Goal: Transaction & Acquisition: Purchase product/service

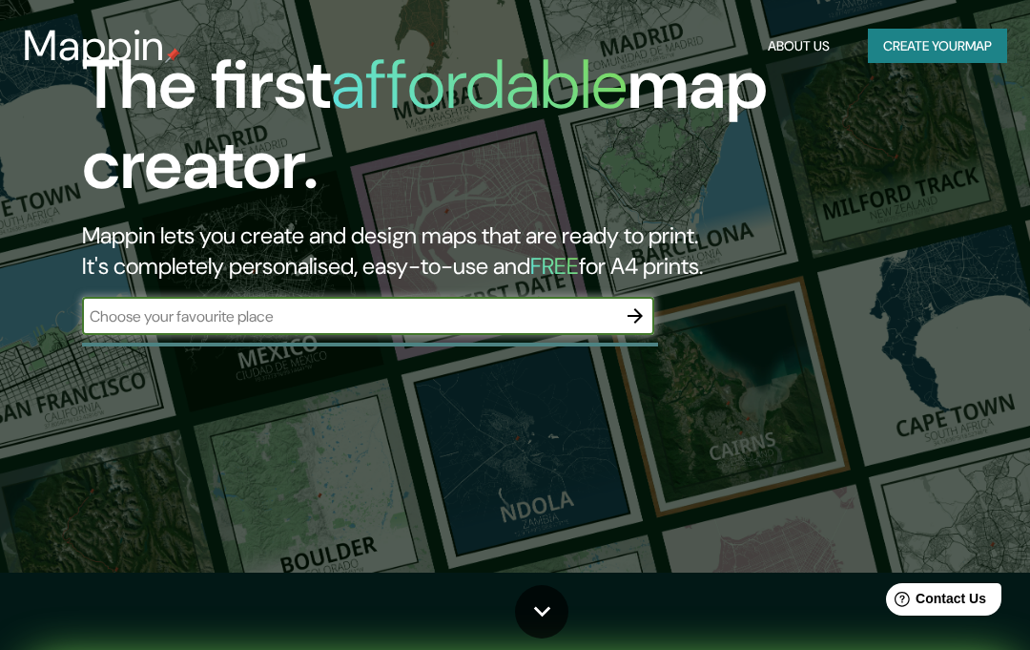
click at [198, 320] on input "text" at bounding box center [349, 316] width 534 height 22
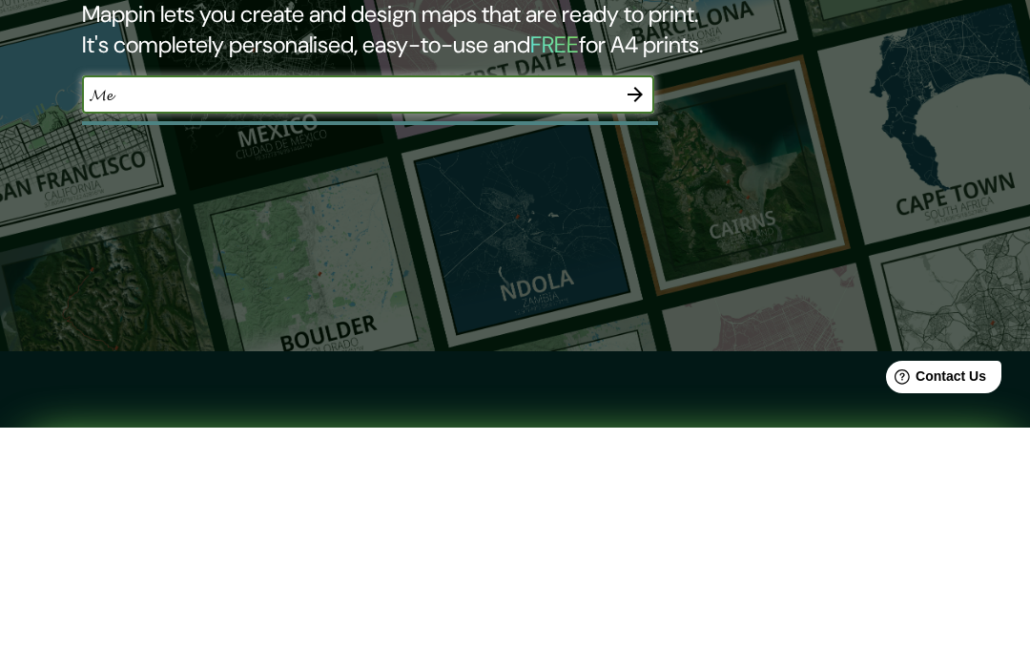
type input "𝓜"
type input "𝓛𝓲𝓮𝓿"
click at [626, 305] on icon "button" at bounding box center [635, 316] width 23 height 23
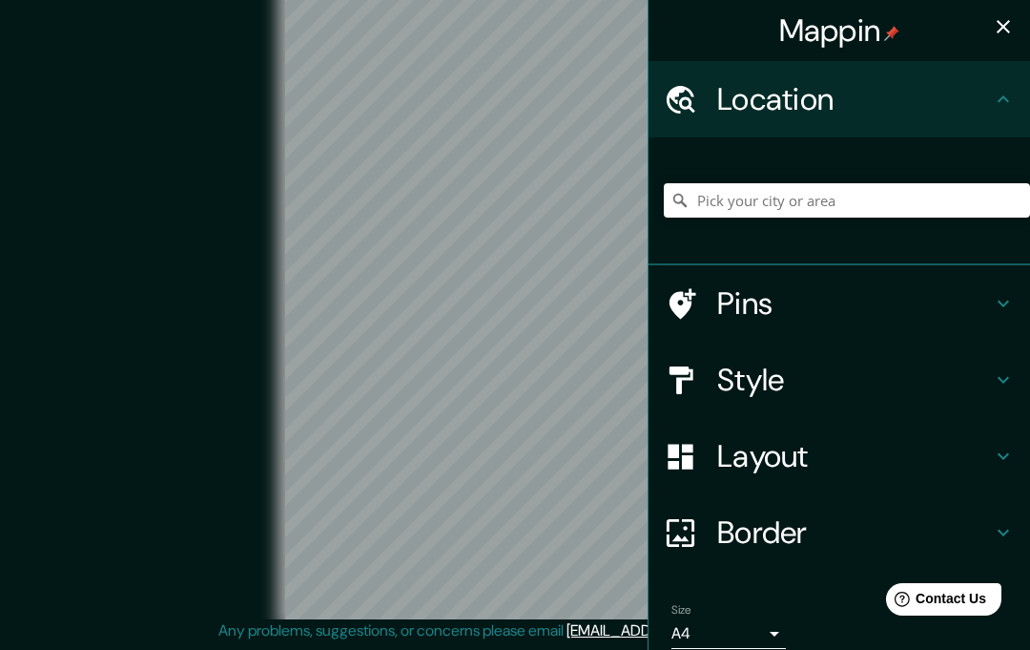
scroll to position [34, 0]
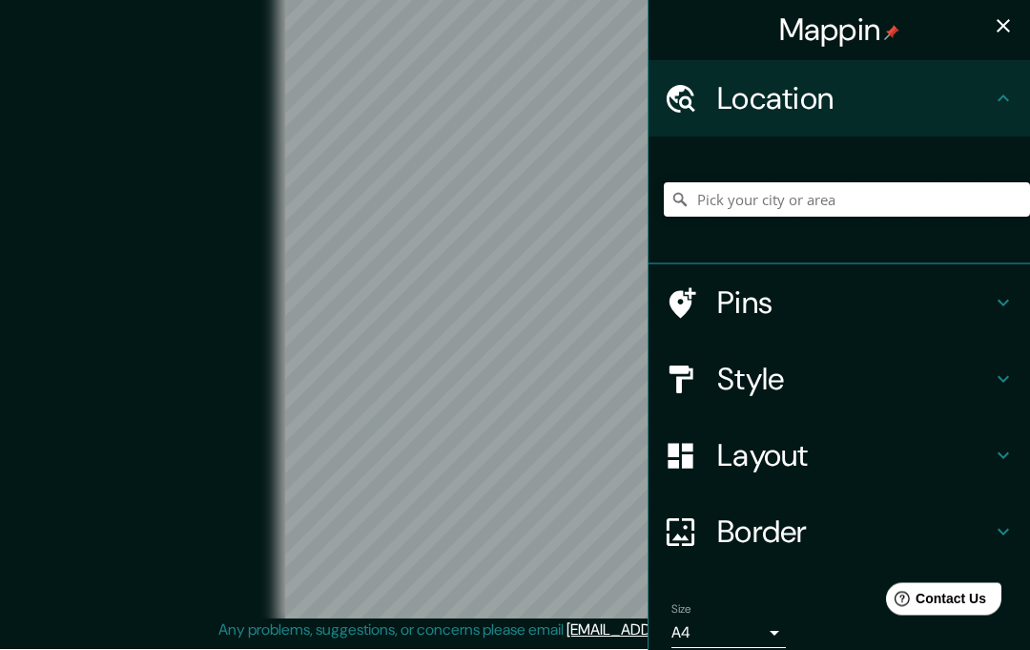
click at [704, 203] on input "Pick your city or area" at bounding box center [847, 200] width 366 height 34
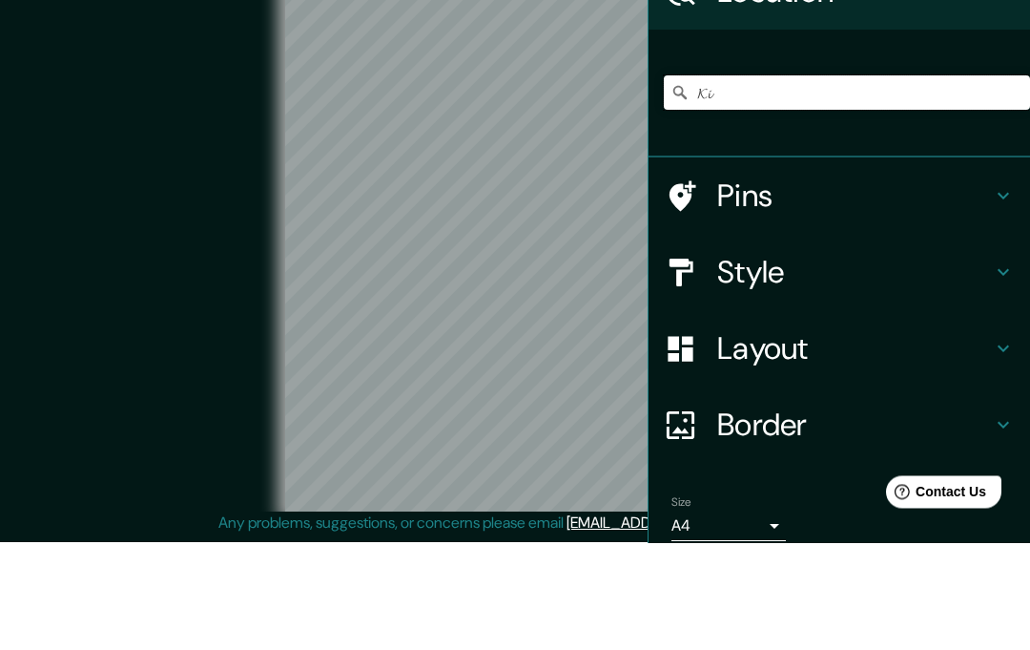
type input "𝓚"
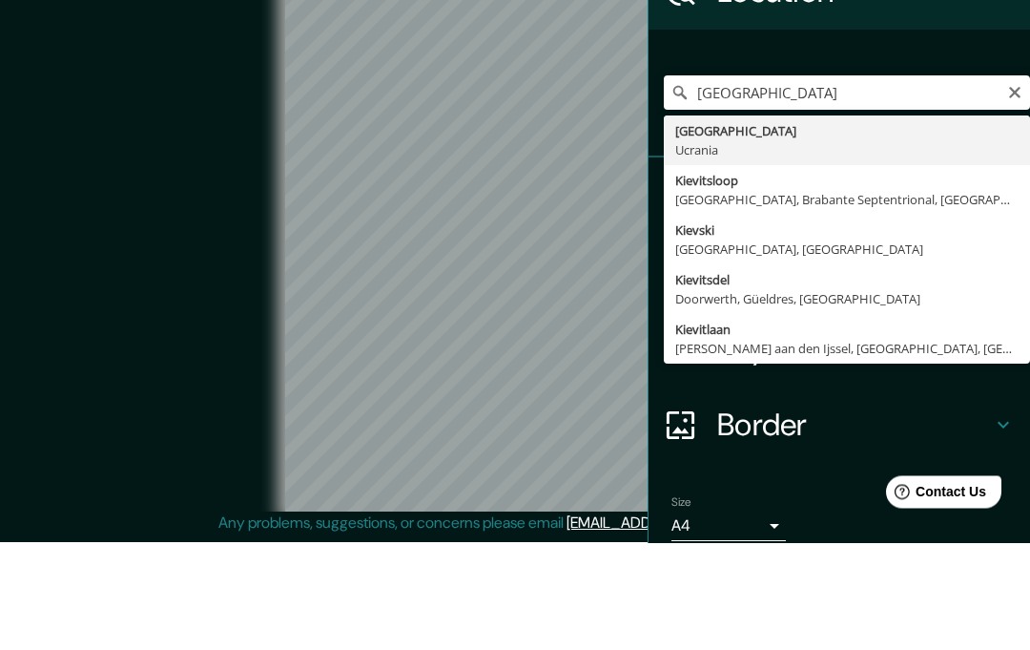
type input "Kiev, Ucrania"
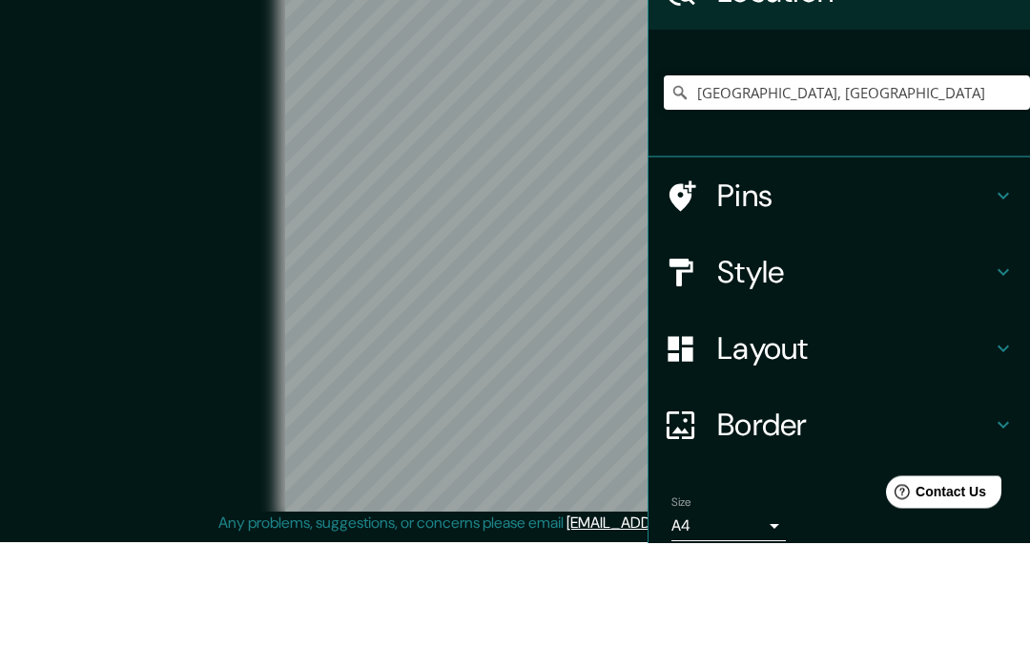
click at [890, 265] on div "Pins" at bounding box center [840, 303] width 382 height 76
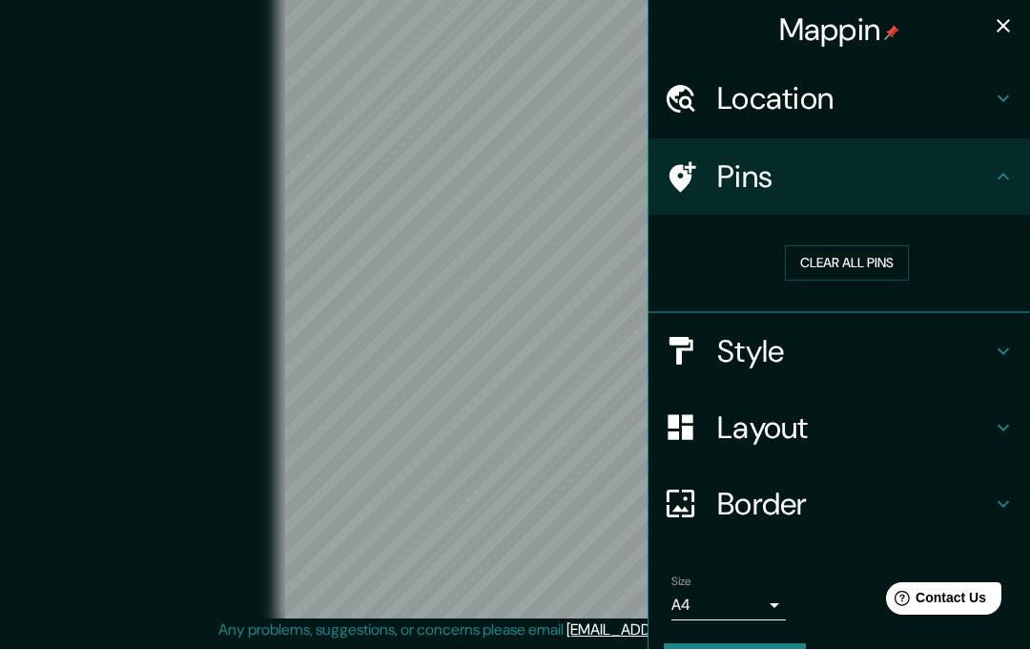
click at [686, 435] on icon at bounding box center [680, 427] width 25 height 25
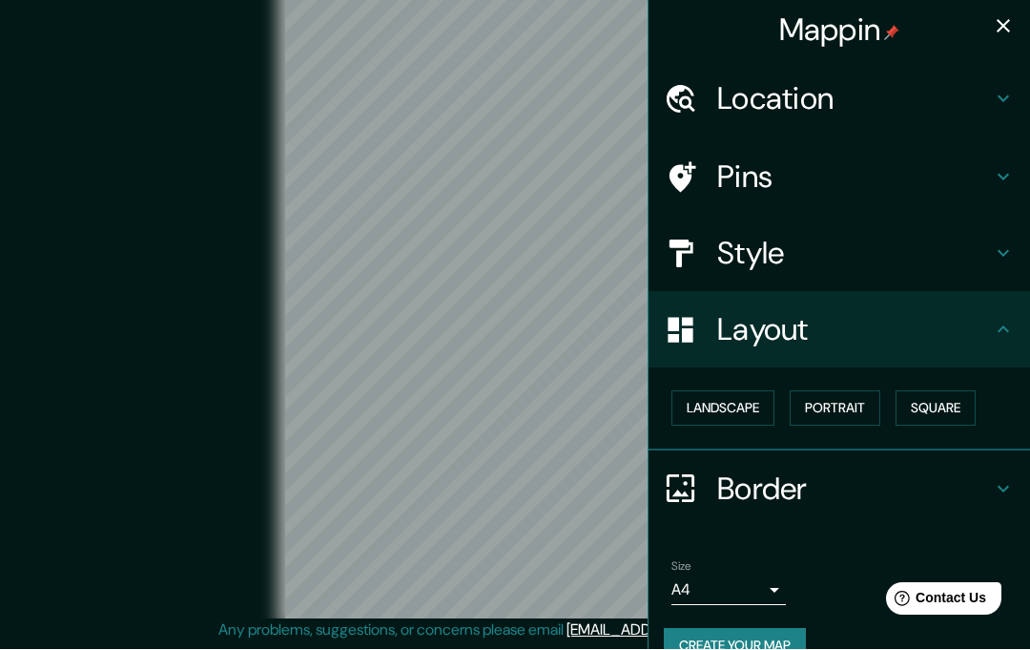
click at [708, 336] on div at bounding box center [690, 330] width 53 height 33
click at [711, 174] on div at bounding box center [690, 177] width 53 height 33
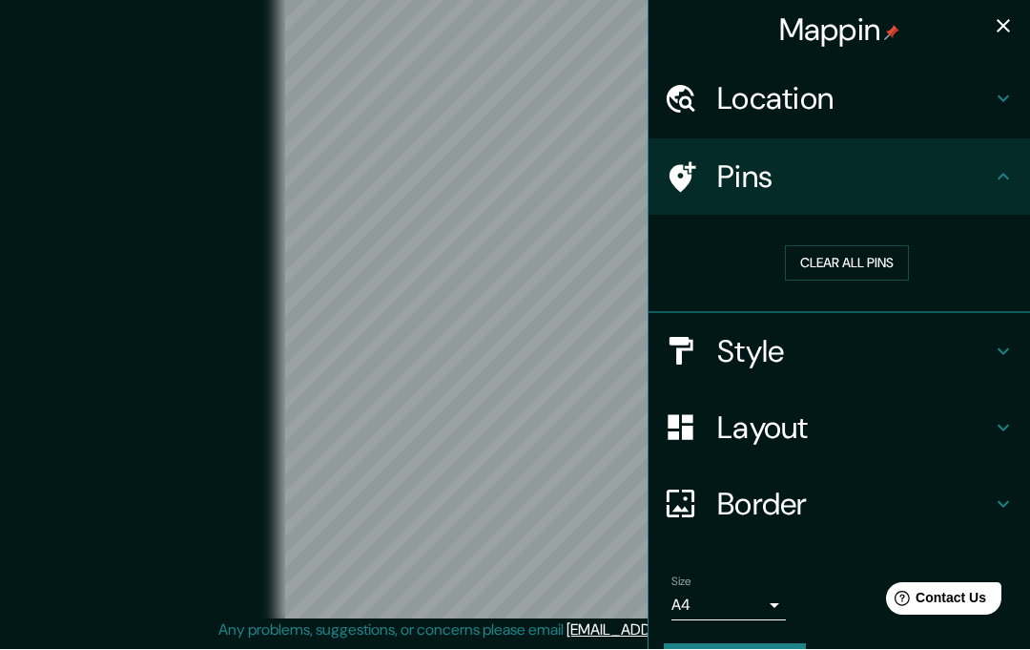
click at [714, 178] on div at bounding box center [690, 177] width 53 height 33
click at [716, 361] on div at bounding box center [690, 351] width 53 height 33
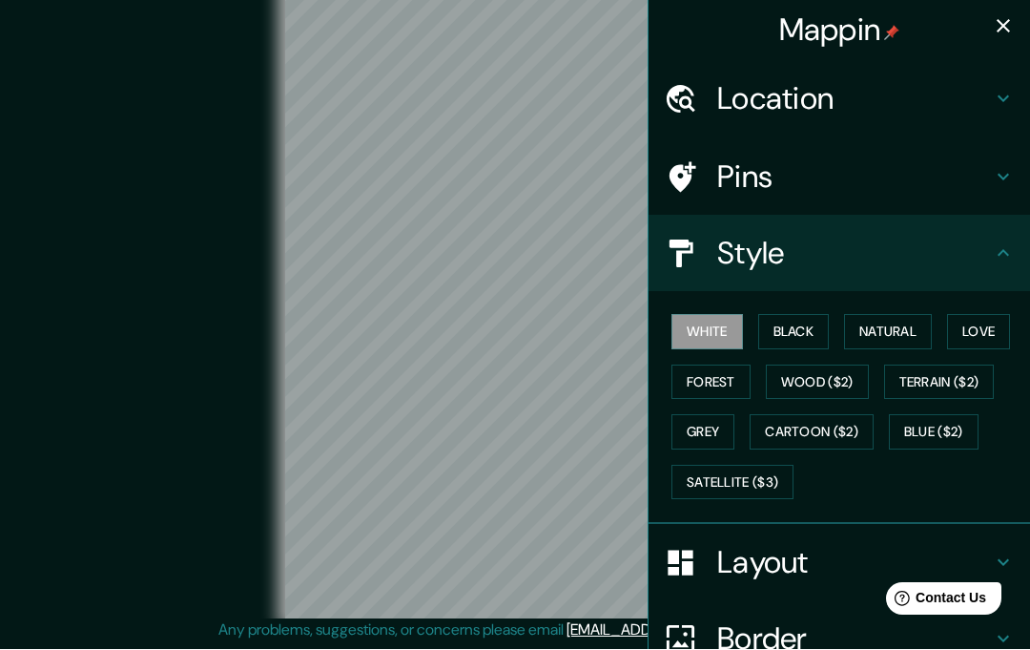
click at [737, 248] on h4 "Style" at bounding box center [854, 254] width 275 height 38
click at [1015, 254] on div "Style" at bounding box center [840, 254] width 382 height 76
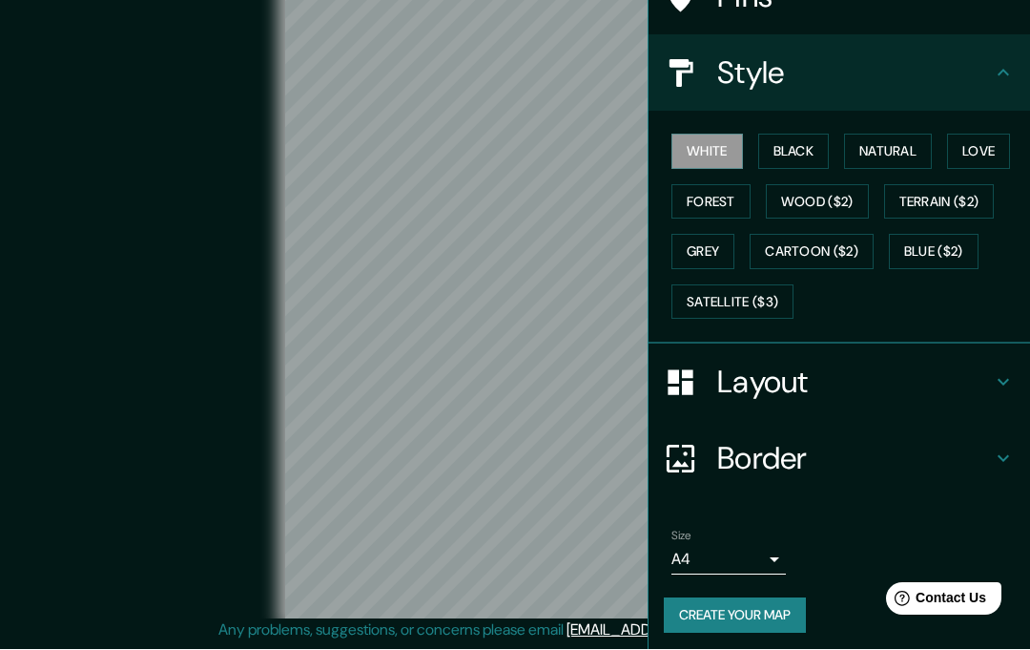
scroll to position [179, 0]
click at [832, 382] on h4 "Layout" at bounding box center [854, 383] width 275 height 38
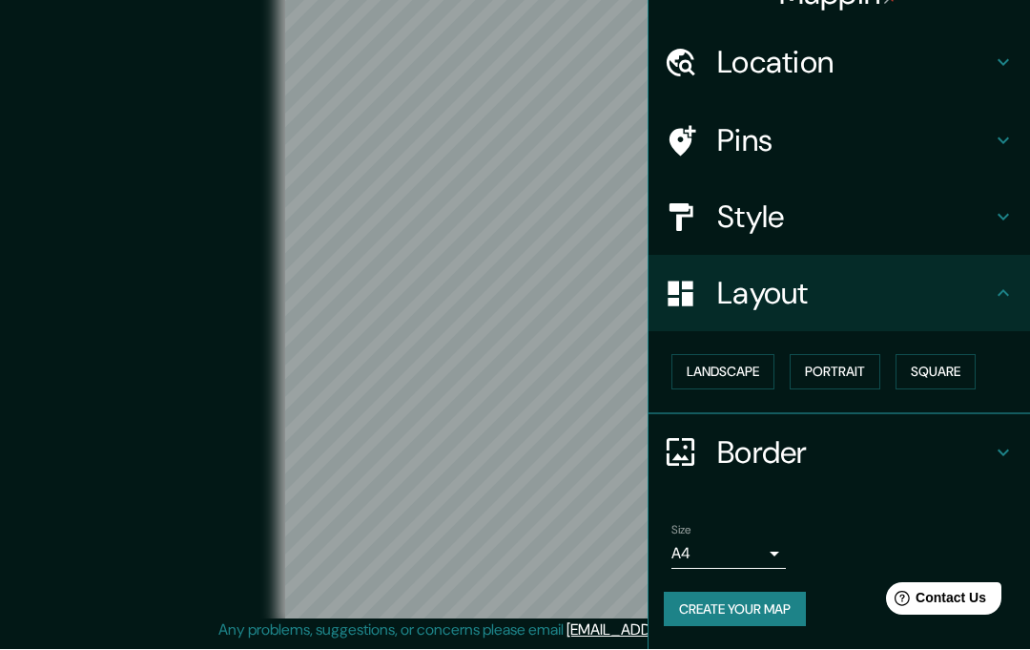
click at [759, 434] on h4 "Border" at bounding box center [854, 453] width 275 height 38
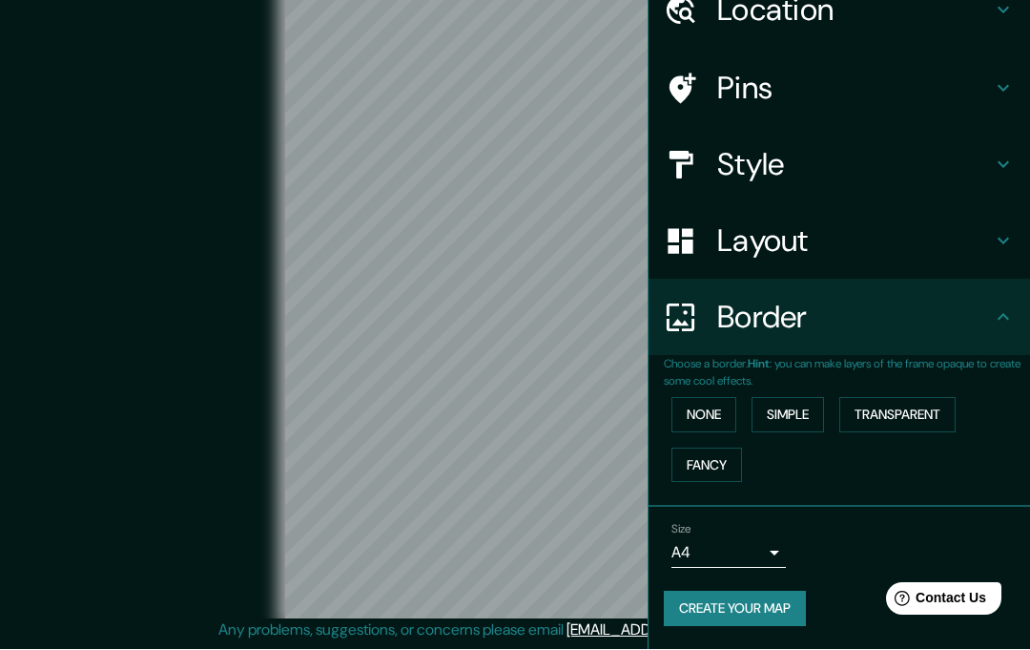
click at [727, 222] on h4 "Layout" at bounding box center [854, 241] width 275 height 38
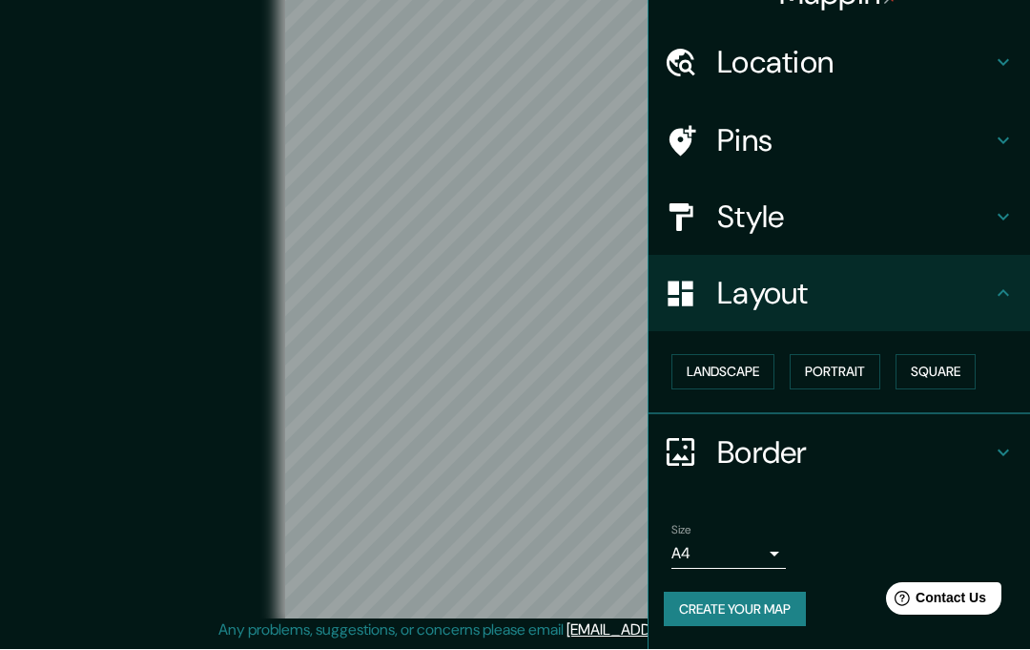
click at [698, 355] on button "Landscape" at bounding box center [722, 372] width 103 height 35
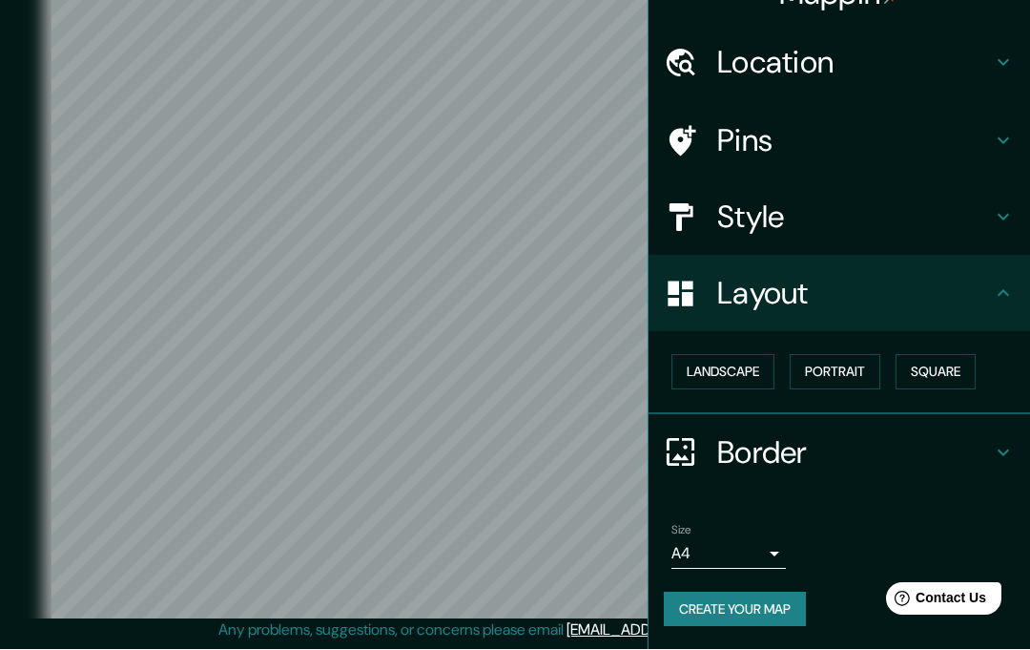
click at [822, 355] on button "Portrait" at bounding box center [835, 372] width 91 height 35
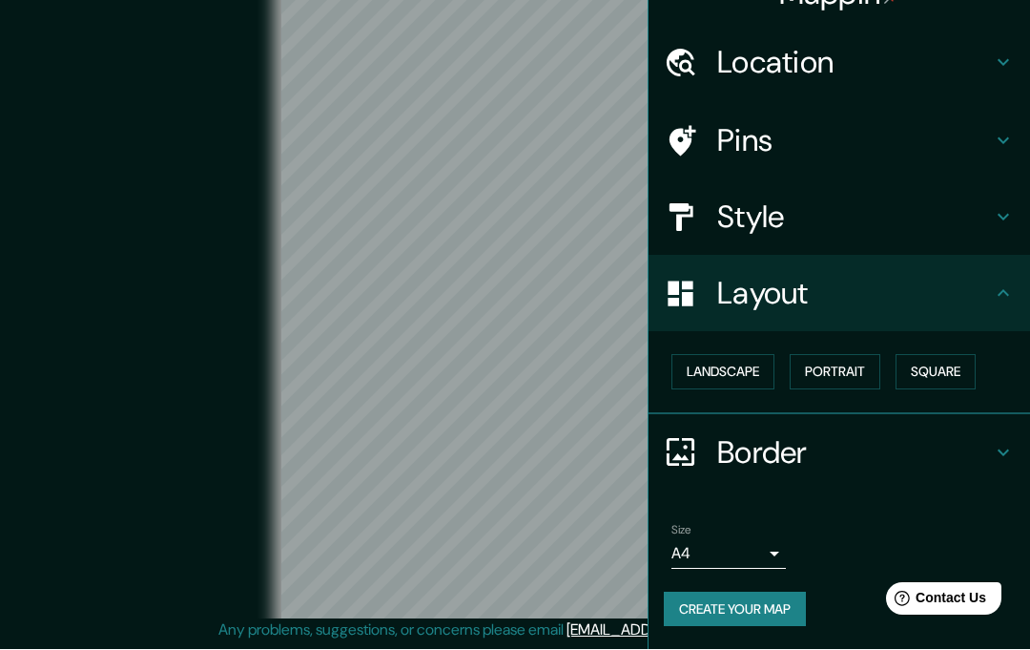
click at [749, 355] on button "Landscape" at bounding box center [722, 372] width 103 height 35
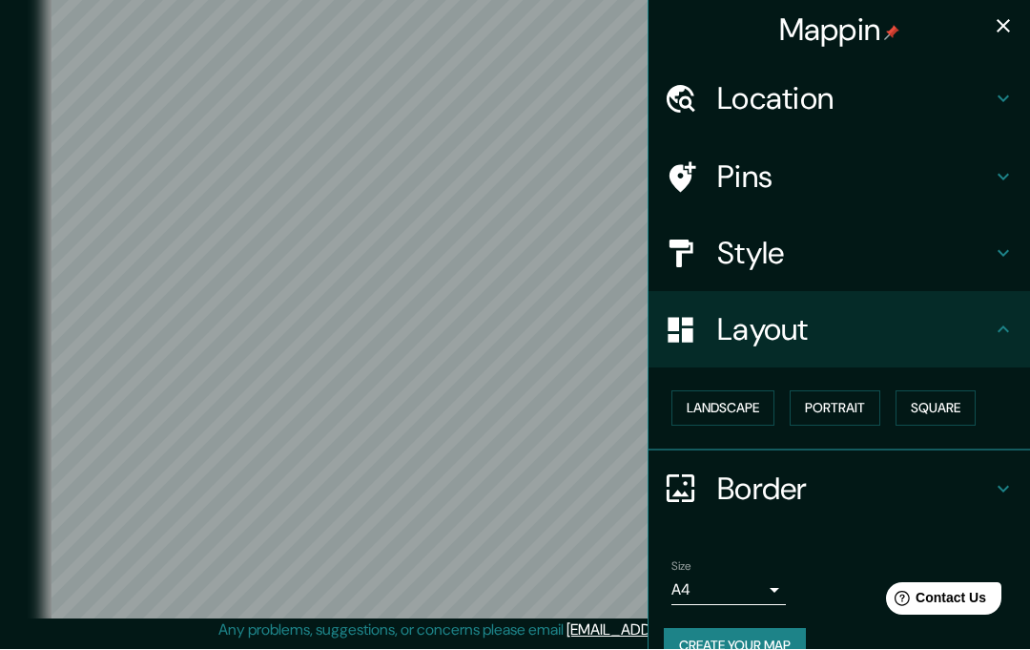
scroll to position [0, 0]
click at [711, 94] on div at bounding box center [690, 99] width 53 height 33
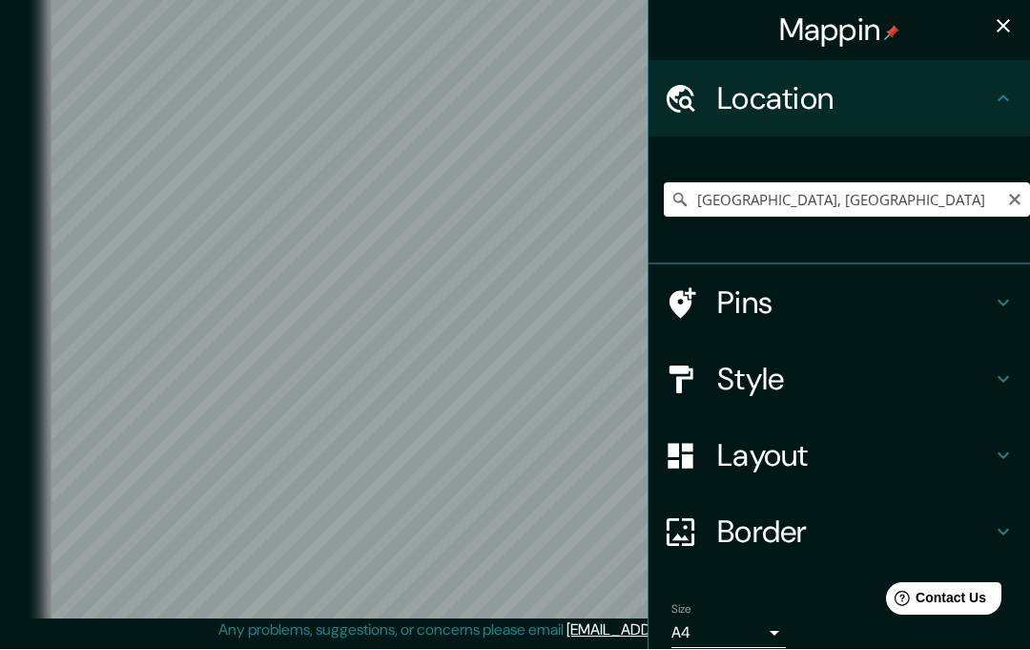
click at [831, 211] on input "Kiev, Ucrania" at bounding box center [847, 200] width 366 height 34
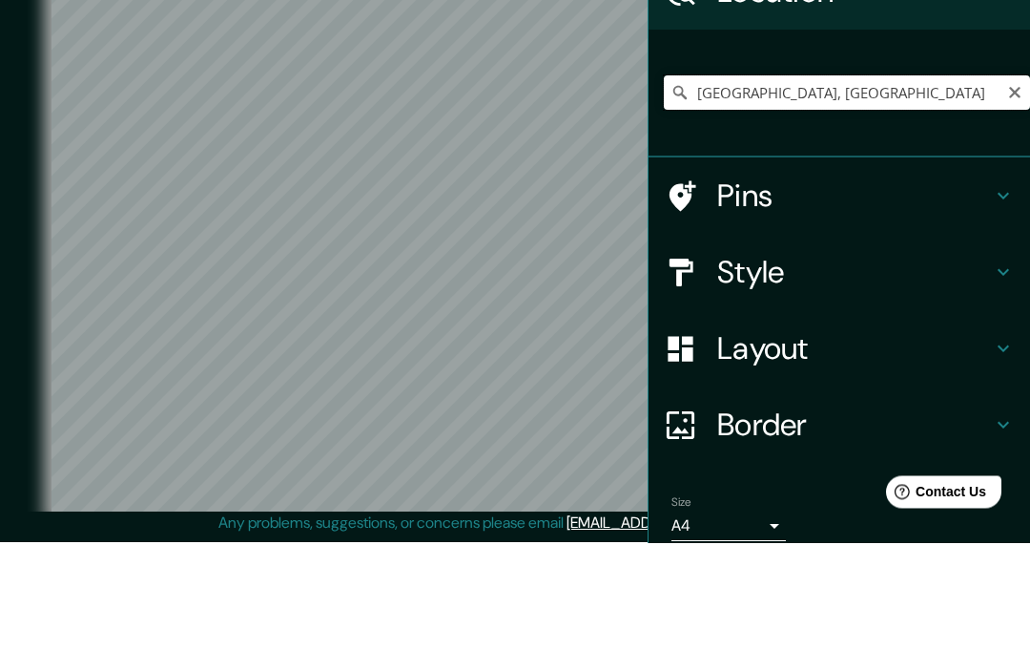
click at [1027, 183] on input "Kiev, Ucrania" at bounding box center [847, 200] width 366 height 34
click at [1016, 193] on icon "Clear" at bounding box center [1014, 200] width 15 height 15
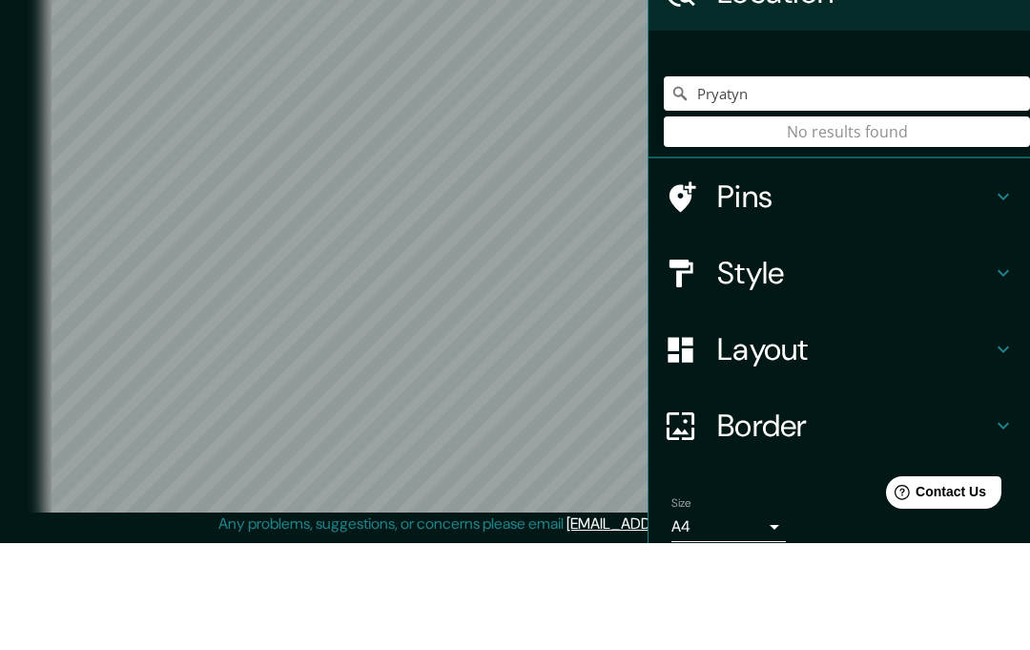
click at [707, 153] on div "Pryatyn No results found" at bounding box center [847, 200] width 366 height 95
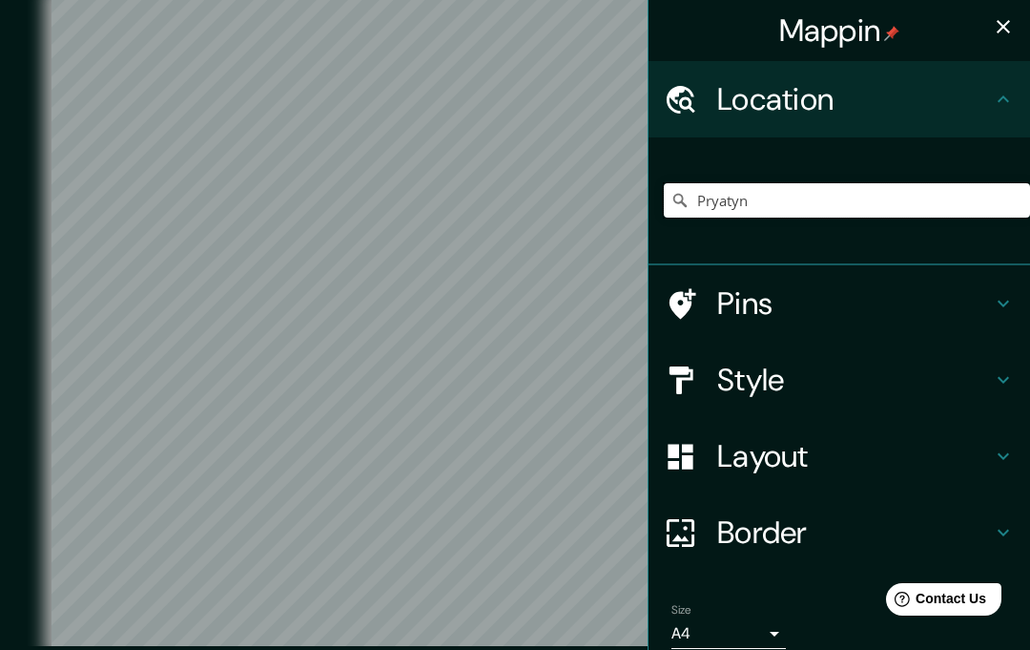
click at [739, 213] on input "Pryatyn" at bounding box center [847, 200] width 366 height 34
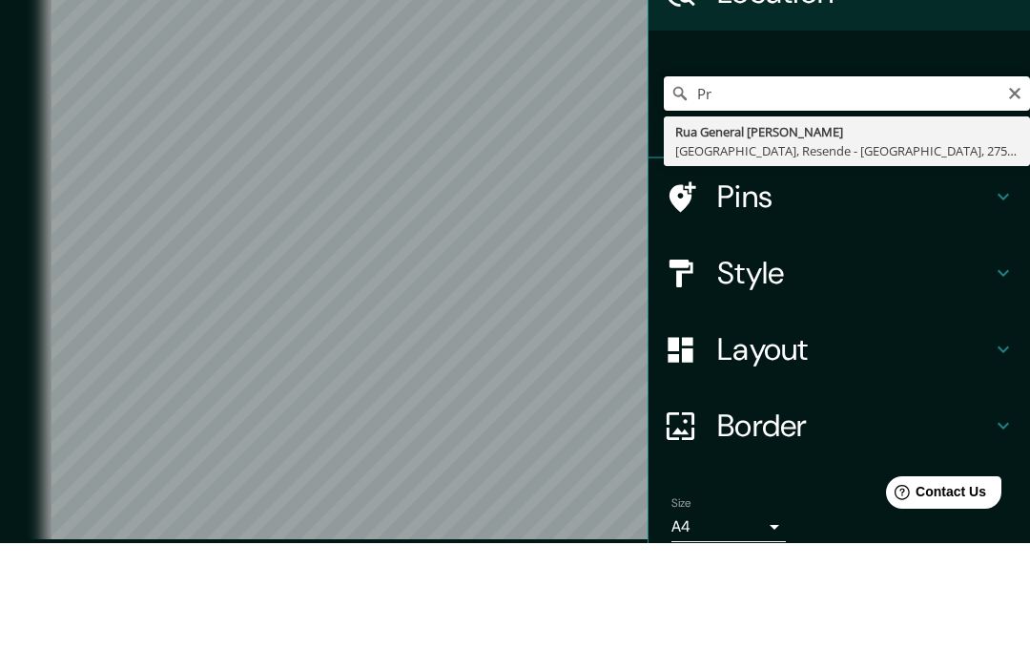
type input "P"
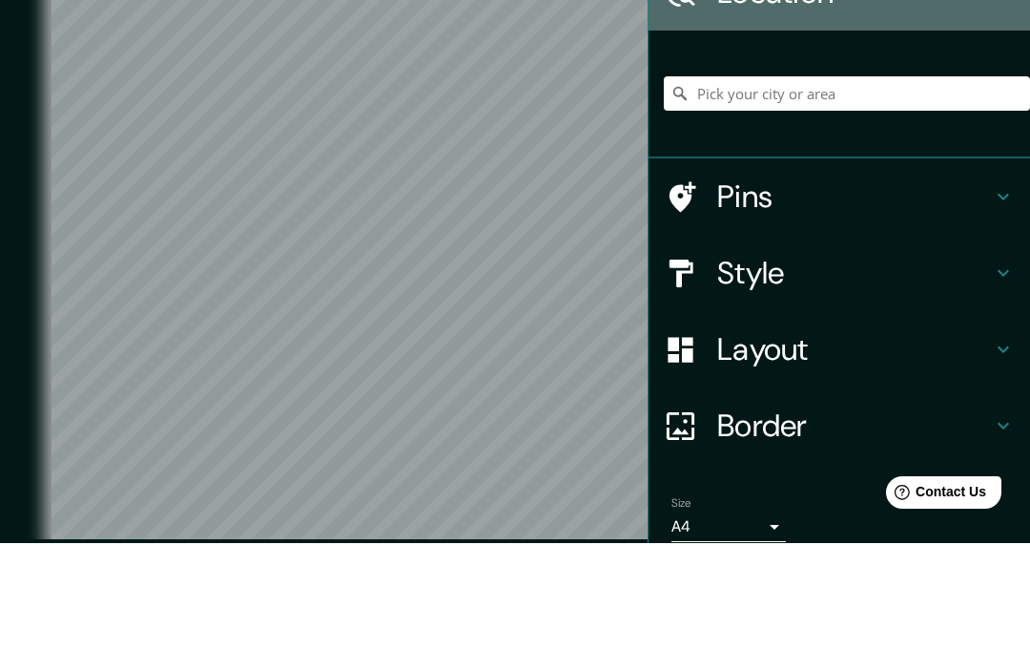
click at [764, 61] on div "Location" at bounding box center [840, 99] width 382 height 76
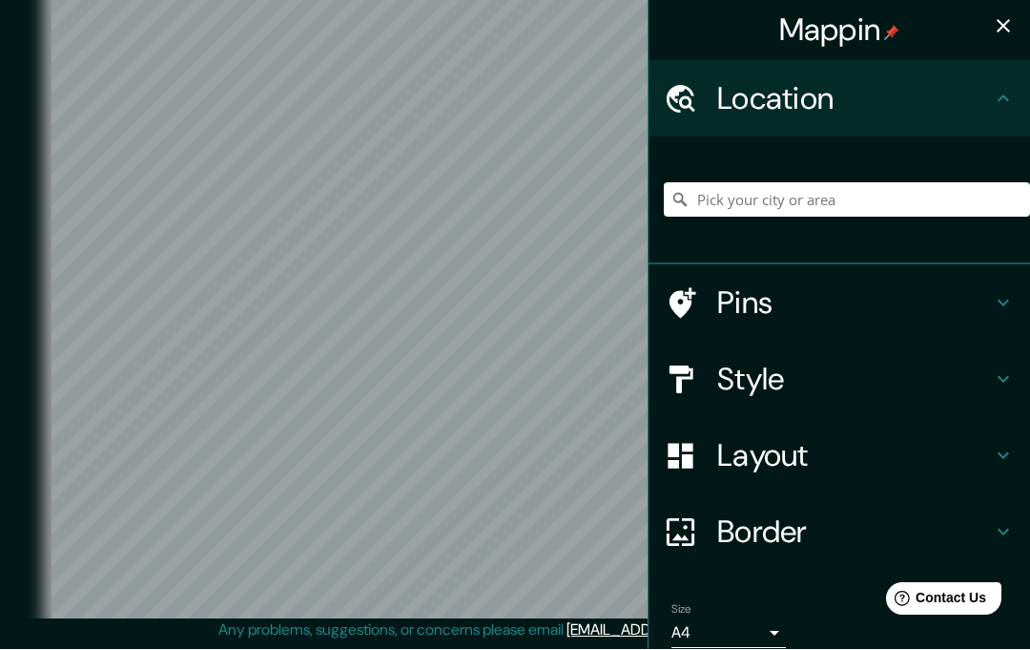
click at [1018, 98] on div "Location" at bounding box center [840, 99] width 382 height 76
click at [700, 462] on div at bounding box center [690, 456] width 53 height 33
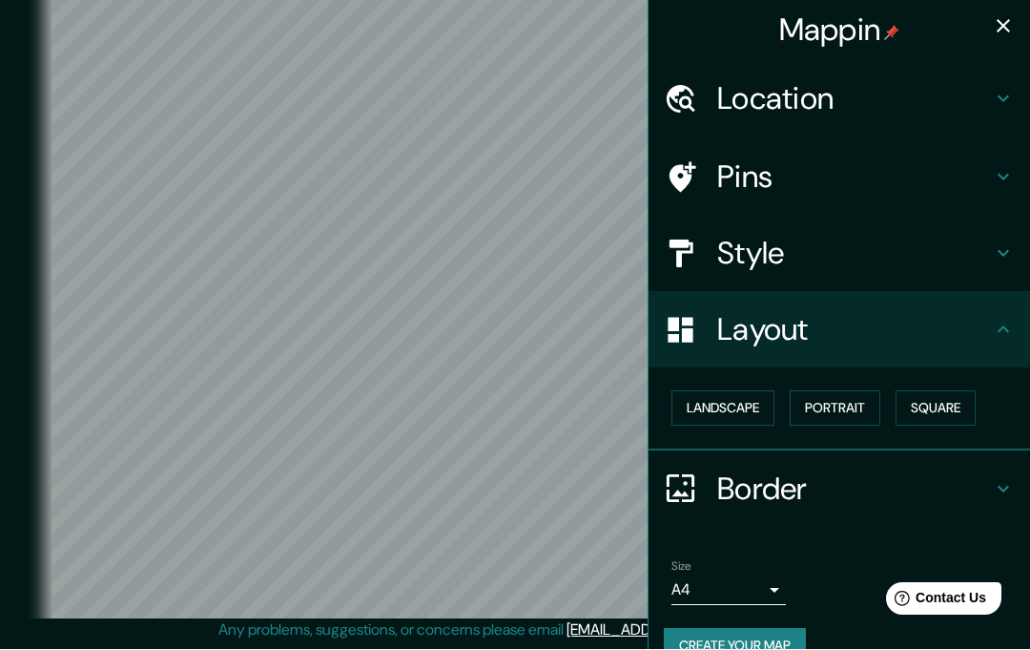
click at [694, 408] on button "Landscape" at bounding box center [722, 408] width 103 height 35
click at [691, 643] on button "Create your map" at bounding box center [735, 646] width 142 height 35
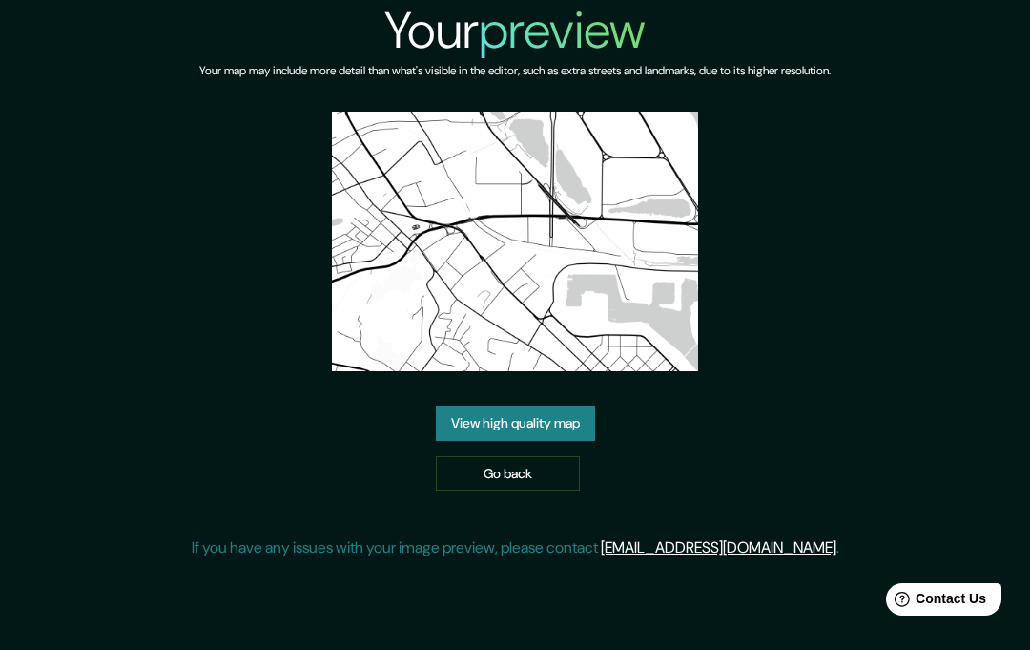
click at [445, 441] on link "View high quality map" at bounding box center [515, 422] width 159 height 35
